Goal: Transaction & Acquisition: Purchase product/service

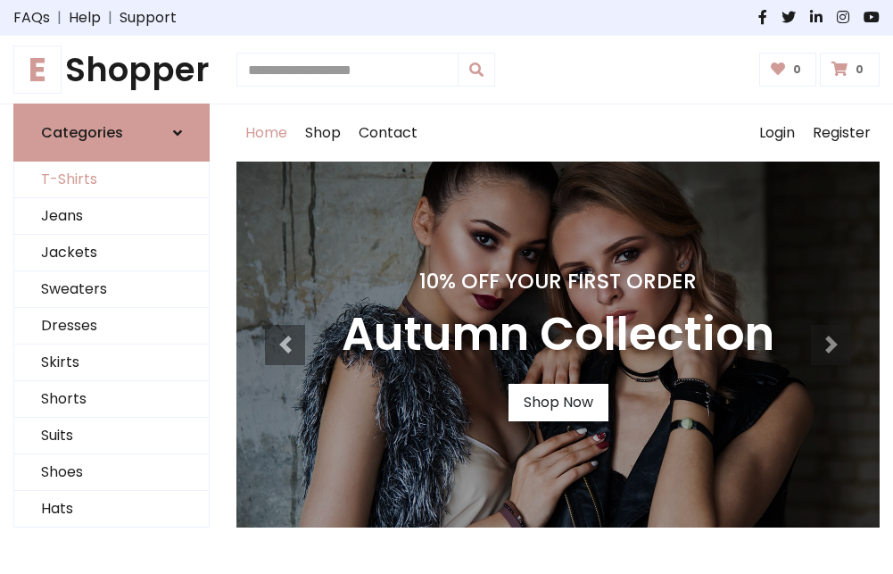
click at [112, 180] on link "T-Shirts" at bounding box center [111, 179] width 195 height 37
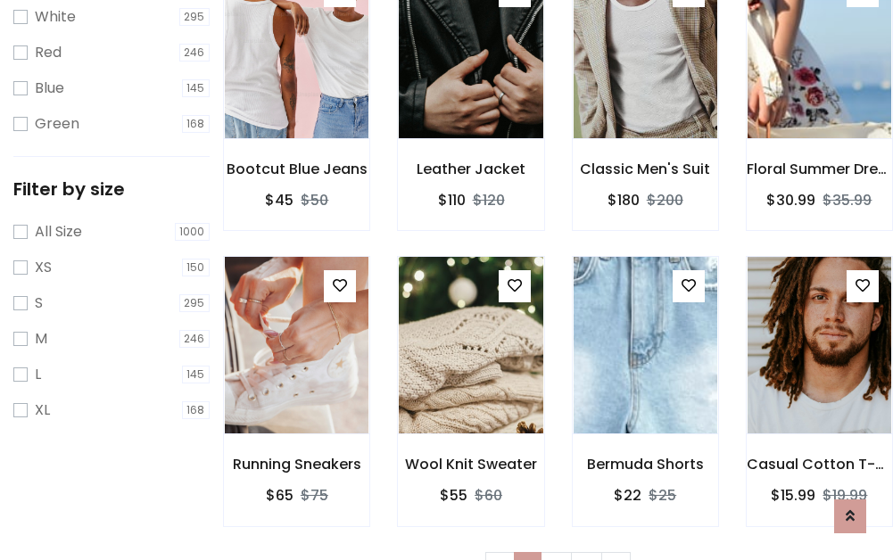
scroll to position [32, 0]
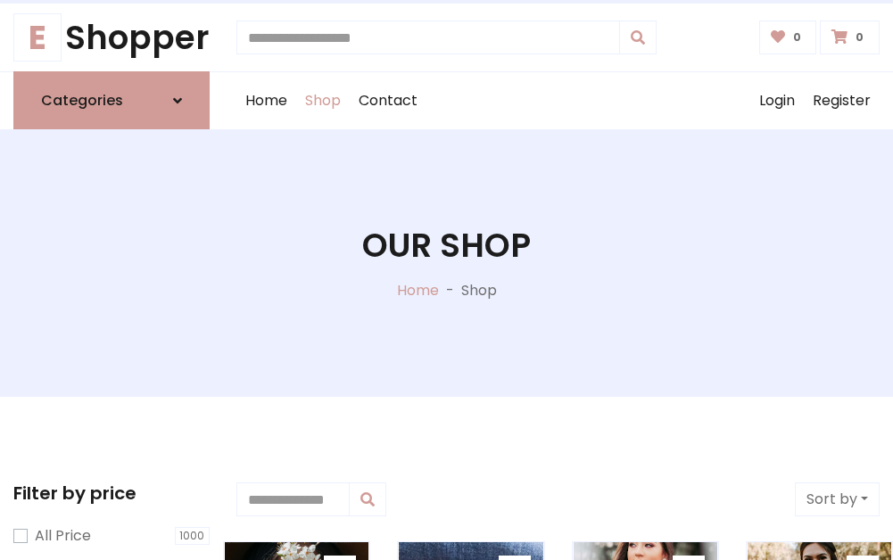
click at [446, 263] on h1 "Our Shop" at bounding box center [446, 245] width 169 height 39
click at [558, 101] on div "Home Shop Contact Log out Login Register" at bounding box center [557, 100] width 643 height 57
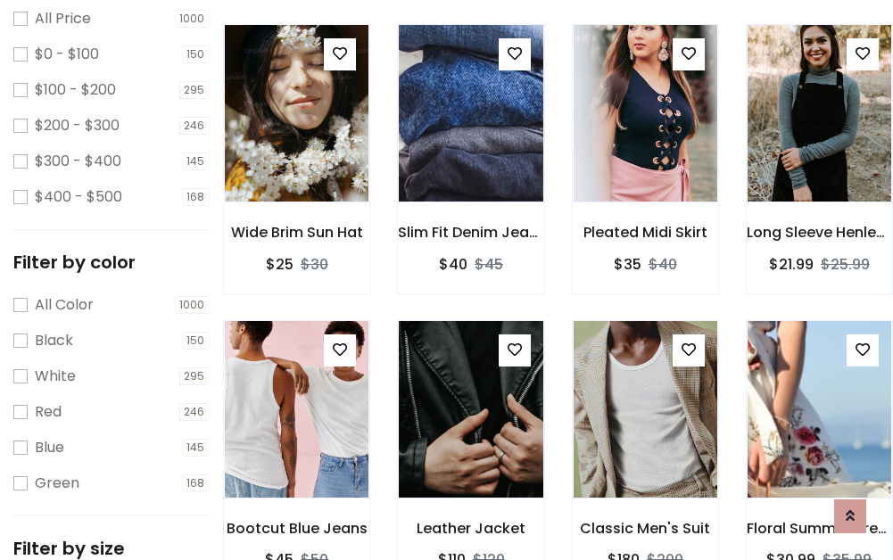
scroll to position [517, 0]
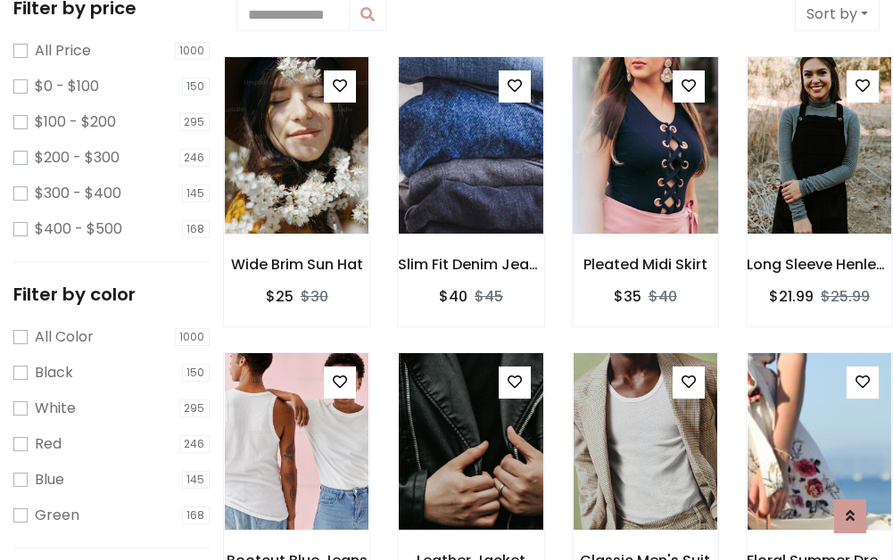
click at [645, 146] on img at bounding box center [645, 145] width 172 height 428
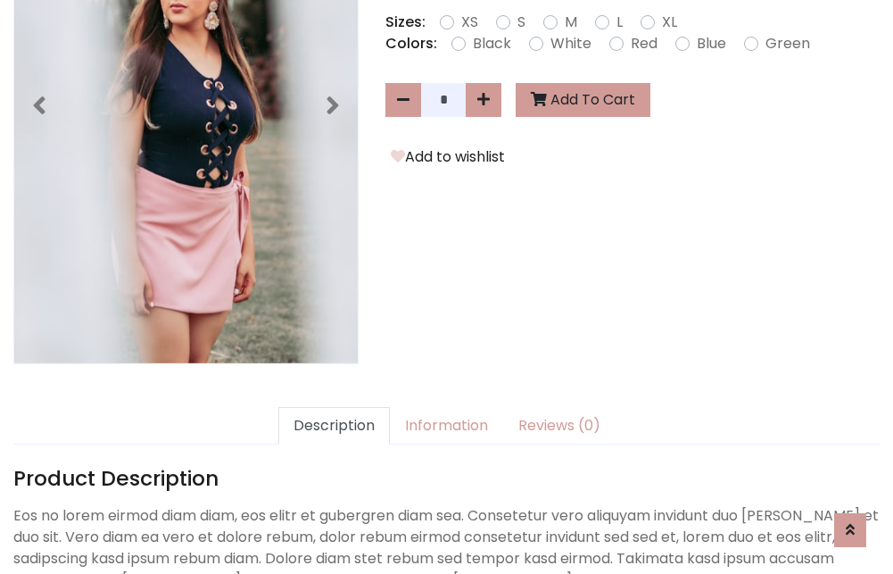
scroll to position [436, 0]
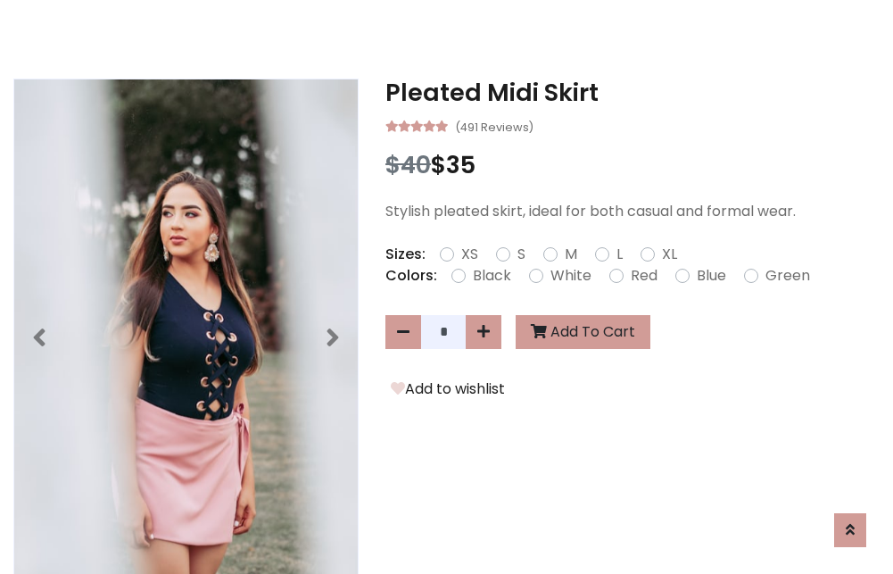
click at [633, 93] on h3 "Pleated Midi Skirt" at bounding box center [632, 93] width 494 height 29
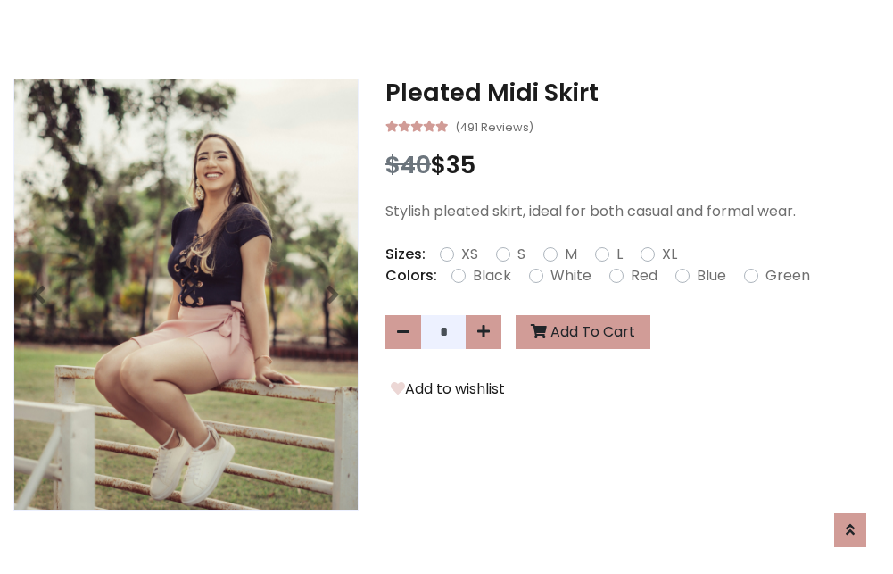
click at [633, 93] on h3 "Pleated Midi Skirt" at bounding box center [632, 93] width 494 height 29
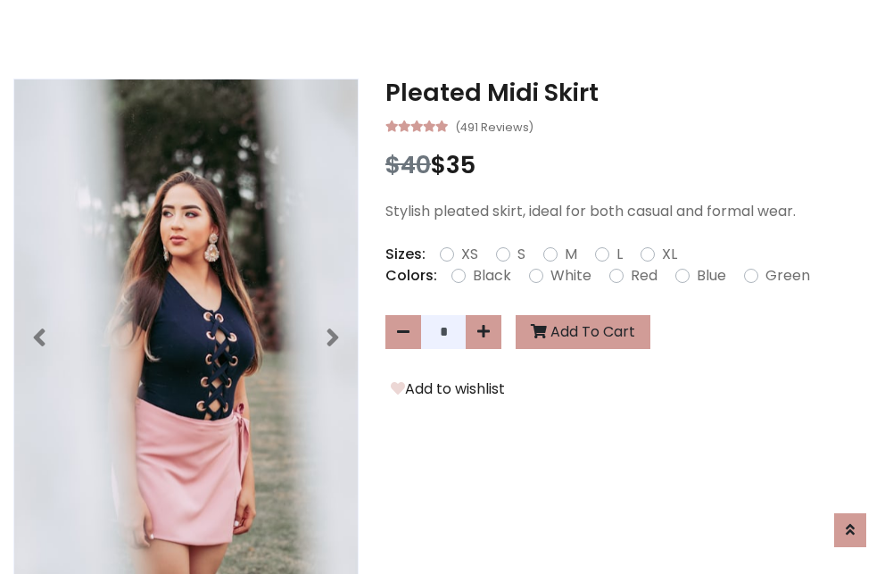
click at [633, 93] on h3 "Pleated Midi Skirt" at bounding box center [632, 93] width 494 height 29
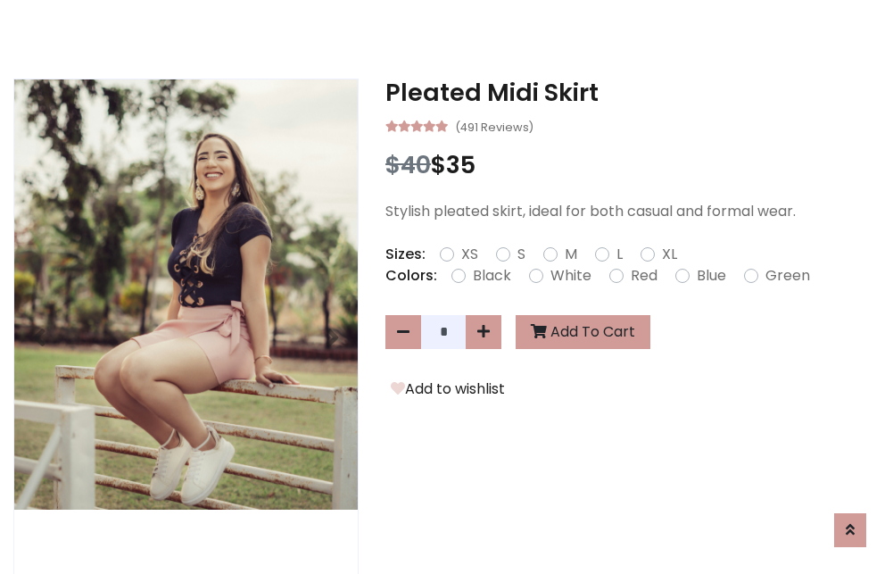
click at [633, 93] on h3 "Pleated Midi Skirt" at bounding box center [632, 93] width 494 height 29
